Goal: Information Seeking & Learning: Learn about a topic

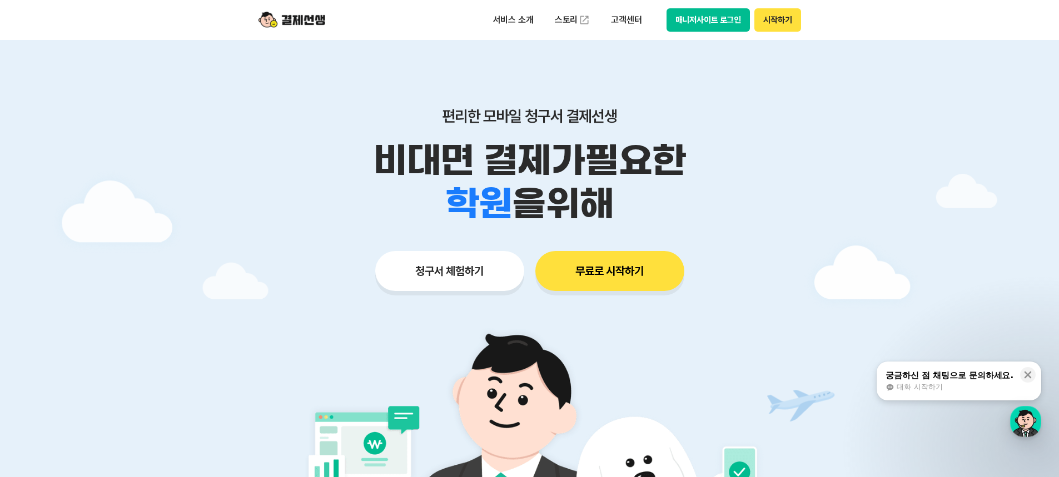
click at [517, 18] on p "서비스 소개" at bounding box center [513, 20] width 56 height 20
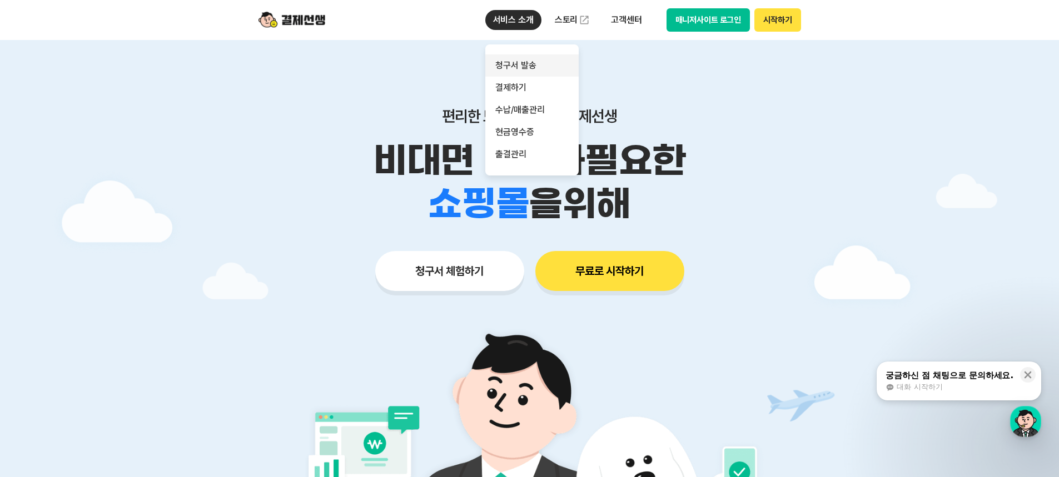
click at [514, 64] on link "청구서 발송" at bounding box center [531, 65] width 93 height 22
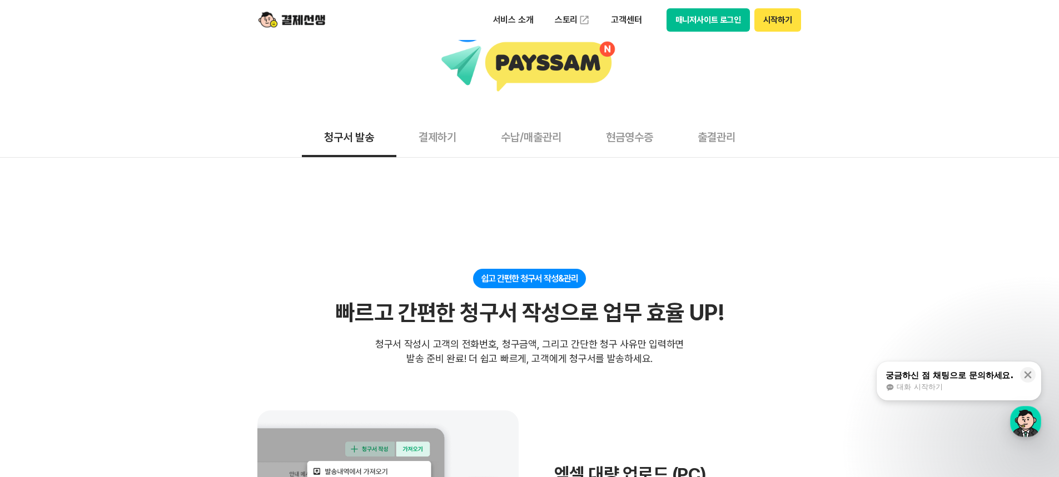
scroll to position [167, 0]
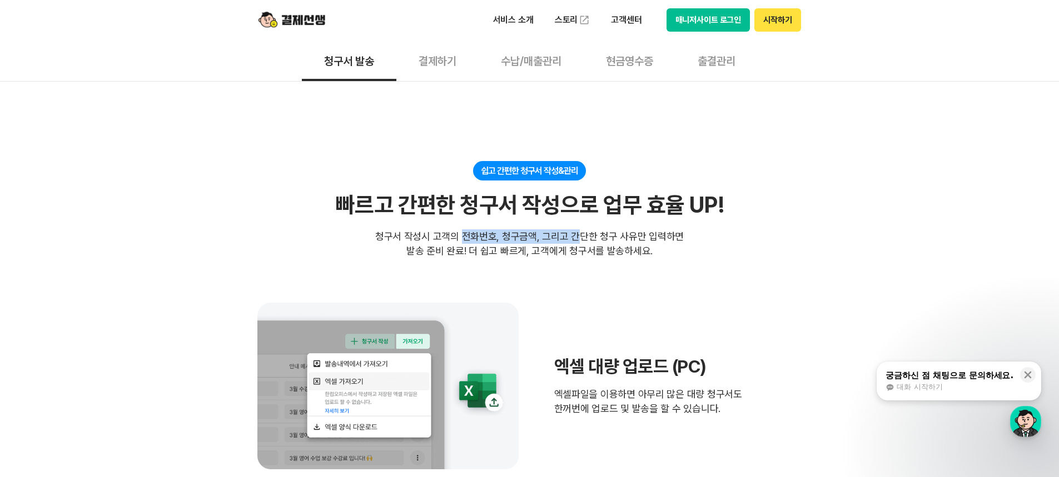
drag, startPoint x: 466, startPoint y: 237, endPoint x: 577, endPoint y: 242, distance: 111.3
click at [577, 242] on div "청구서 작성시 고객의 전화번호, 청구금액, 그리고 간단한 청구 사유만 입력하면 발송 준비 완료! 더 쉽고 빠르게, 고객에게 청구서를 발송하세요." at bounding box center [529, 244] width 308 height 29
drag, startPoint x: 442, startPoint y: 251, endPoint x: 575, endPoint y: 249, distance: 132.8
click at [575, 249] on div "청구서 작성시 고객의 전화번호, 청구금액, 그리고 간단한 청구 사유만 입력하면 발송 준비 완료! 더 쉽고 빠르게, 고객에게 청구서를 발송하세요." at bounding box center [529, 244] width 308 height 29
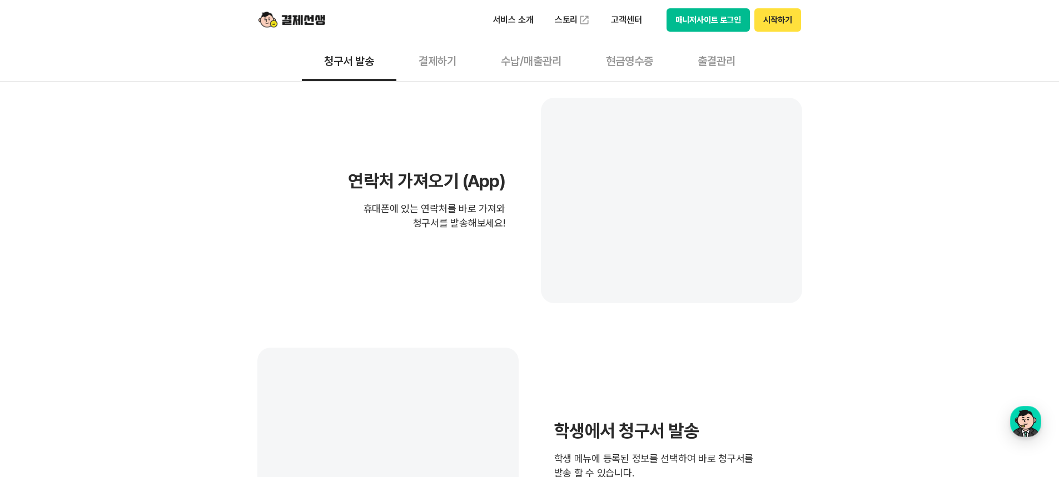
scroll to position [389, 0]
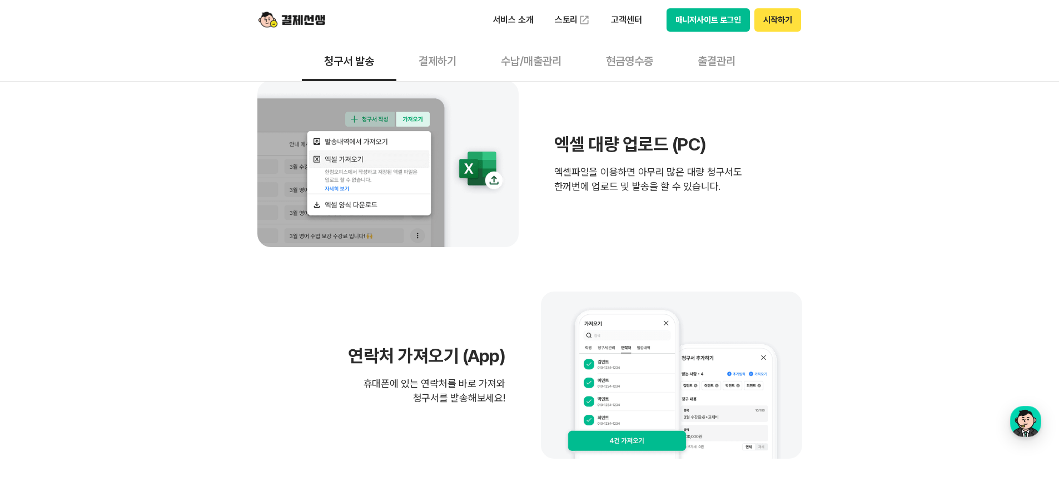
click at [439, 60] on button "결제하기" at bounding box center [437, 60] width 82 height 41
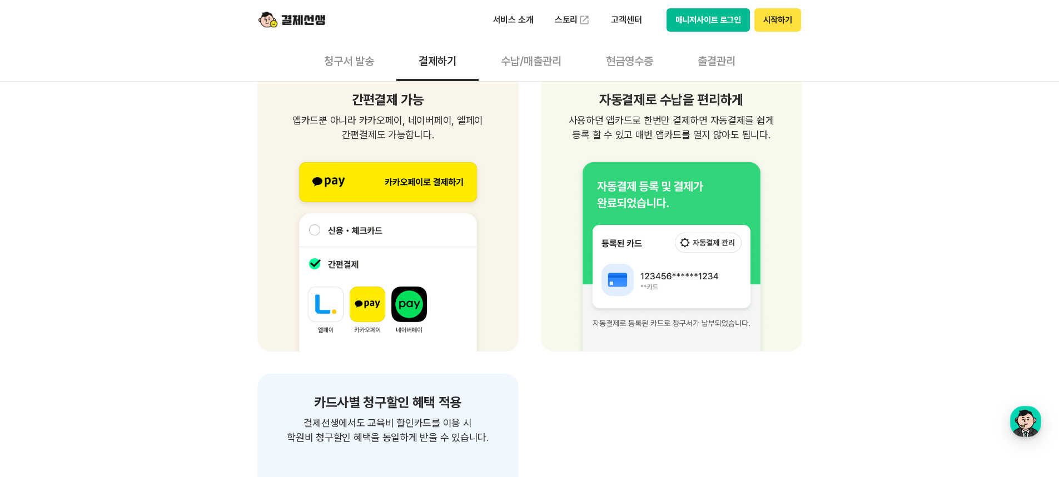
scroll to position [1667, 0]
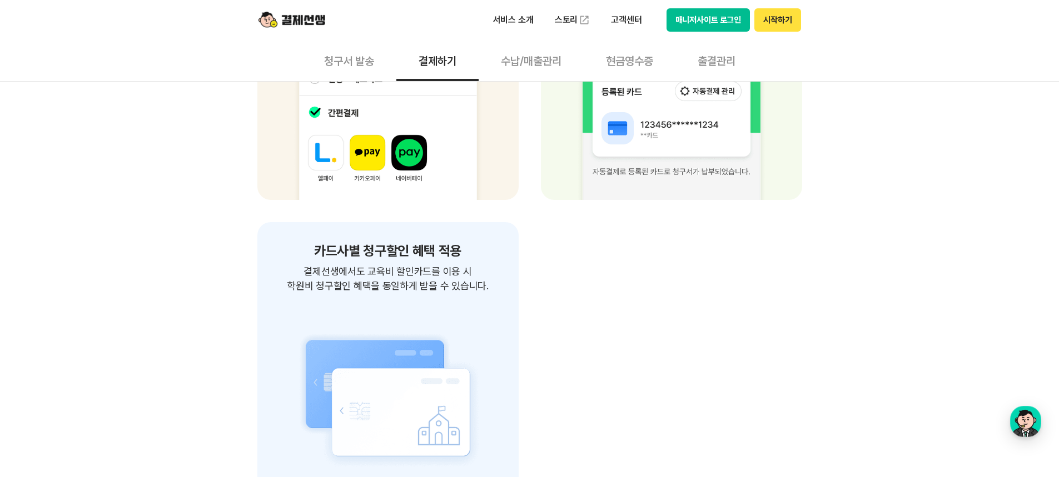
click at [556, 59] on button "수납/매출관리" at bounding box center [530, 60] width 105 height 41
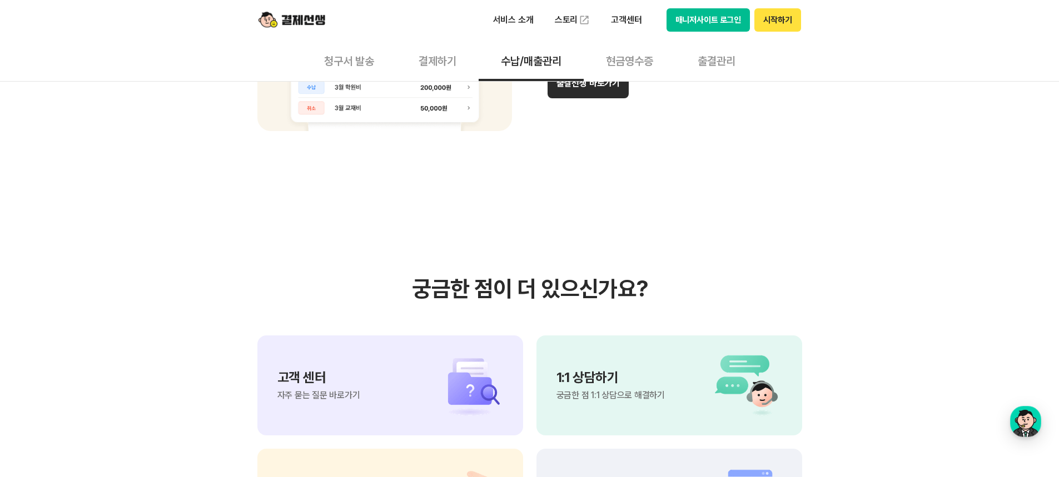
scroll to position [1000, 0]
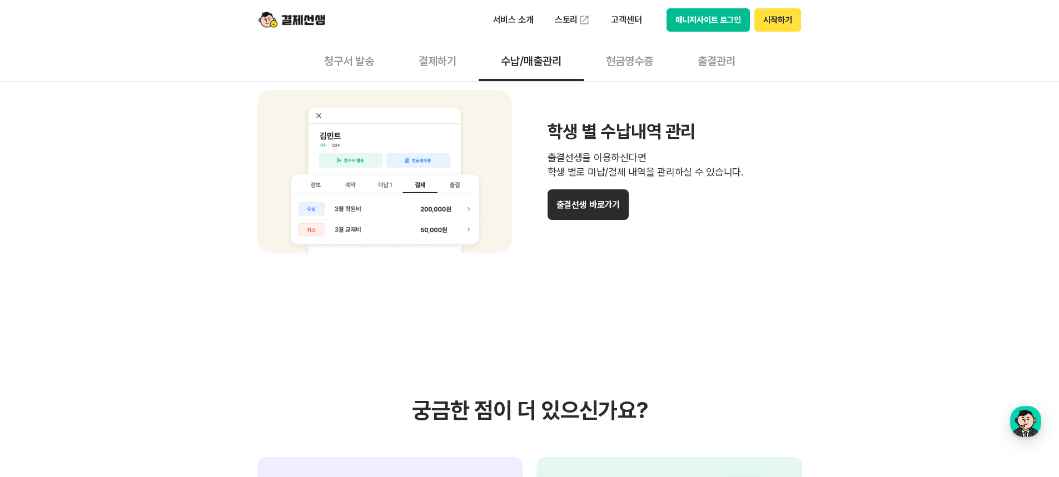
click at [712, 69] on button "출결관리" at bounding box center [716, 60] width 82 height 41
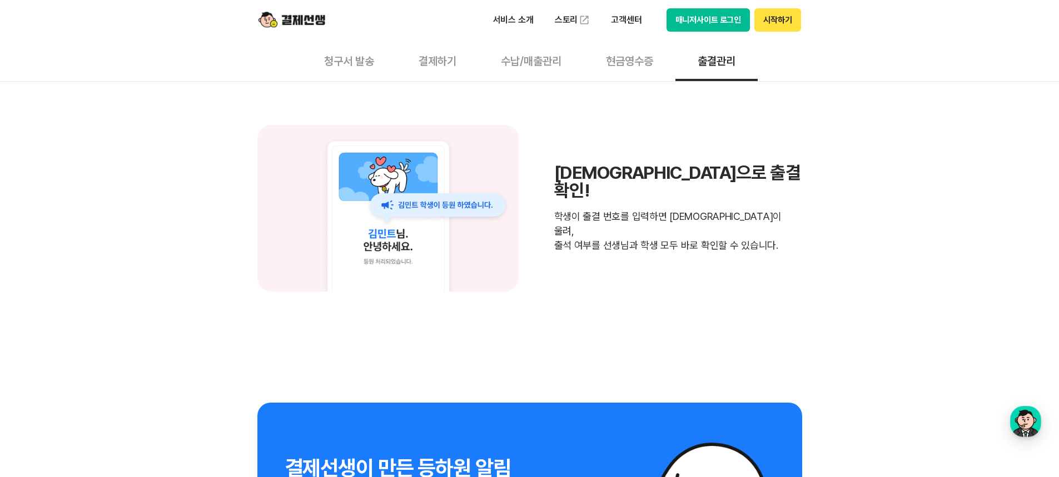
scroll to position [1723, 0]
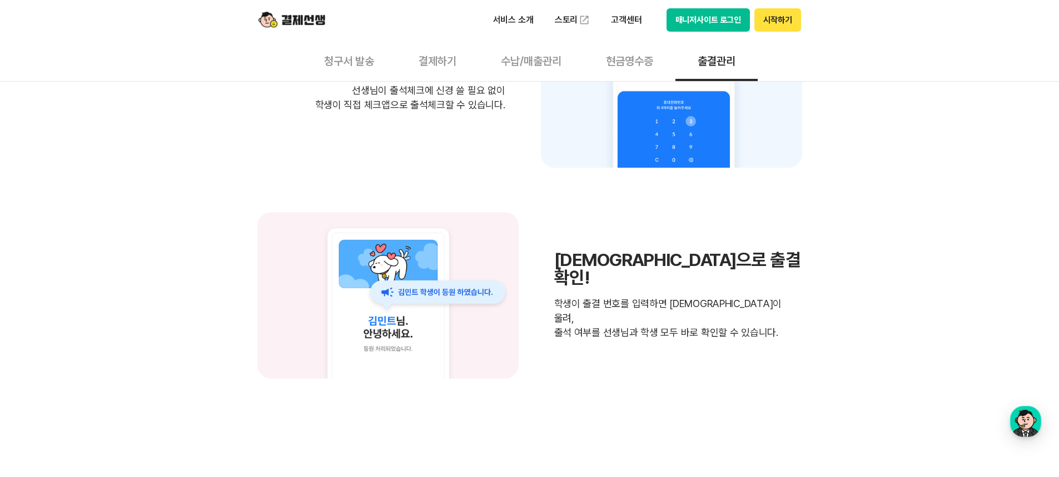
click at [645, 57] on button "현금영수증" at bounding box center [629, 60] width 92 height 41
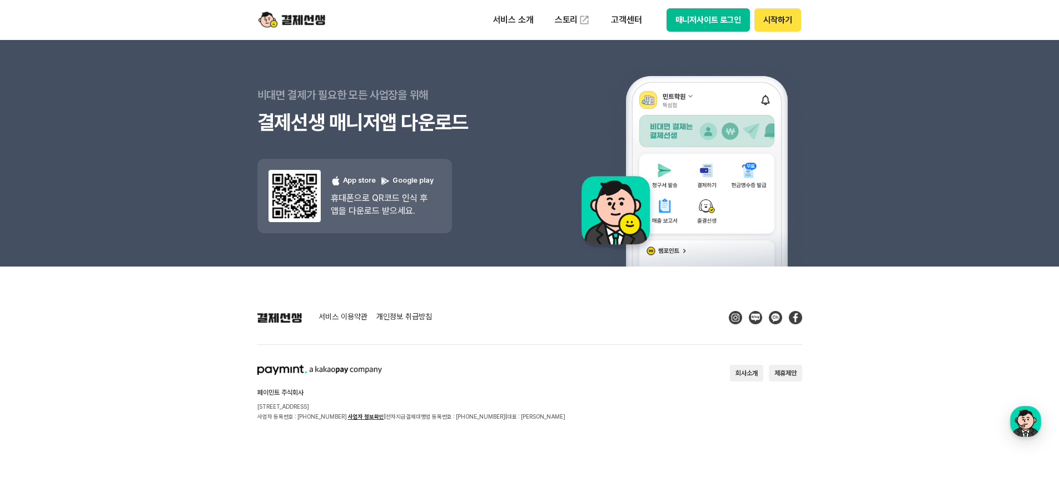
scroll to position [1672, 0]
